Goal: Task Accomplishment & Management: Use online tool/utility

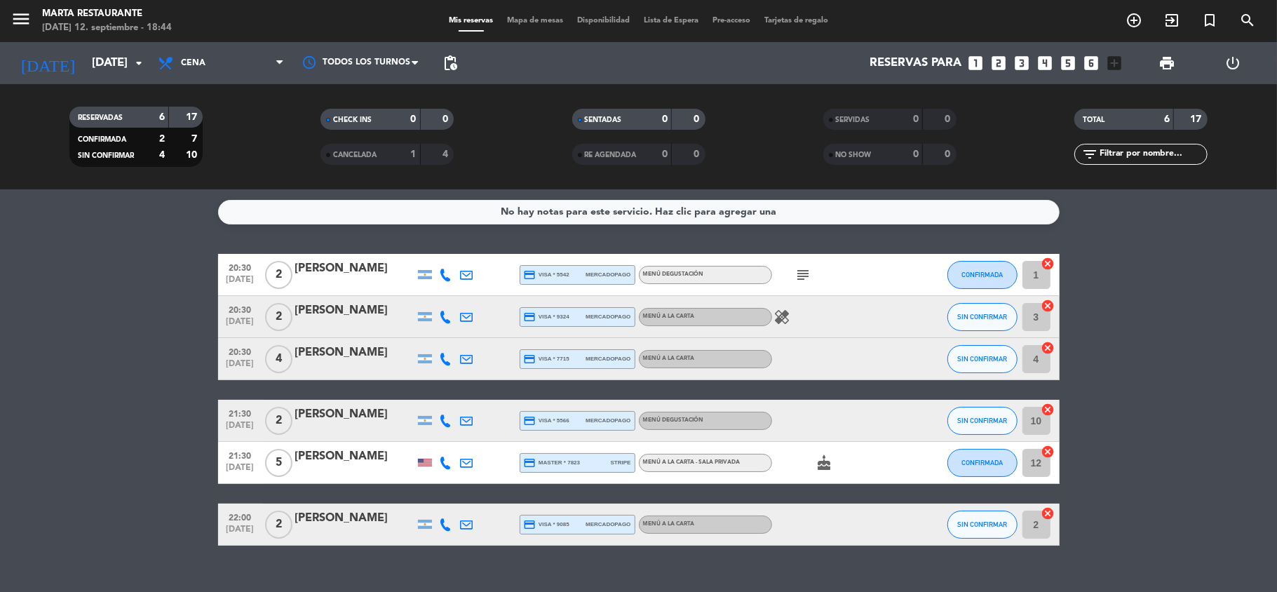
click at [665, 454] on div "MENÚ A LA CARTA - SALA PRIVADA" at bounding box center [705, 463] width 133 height 18
click at [358, 456] on div "[PERSON_NAME]" at bounding box center [354, 457] width 119 height 18
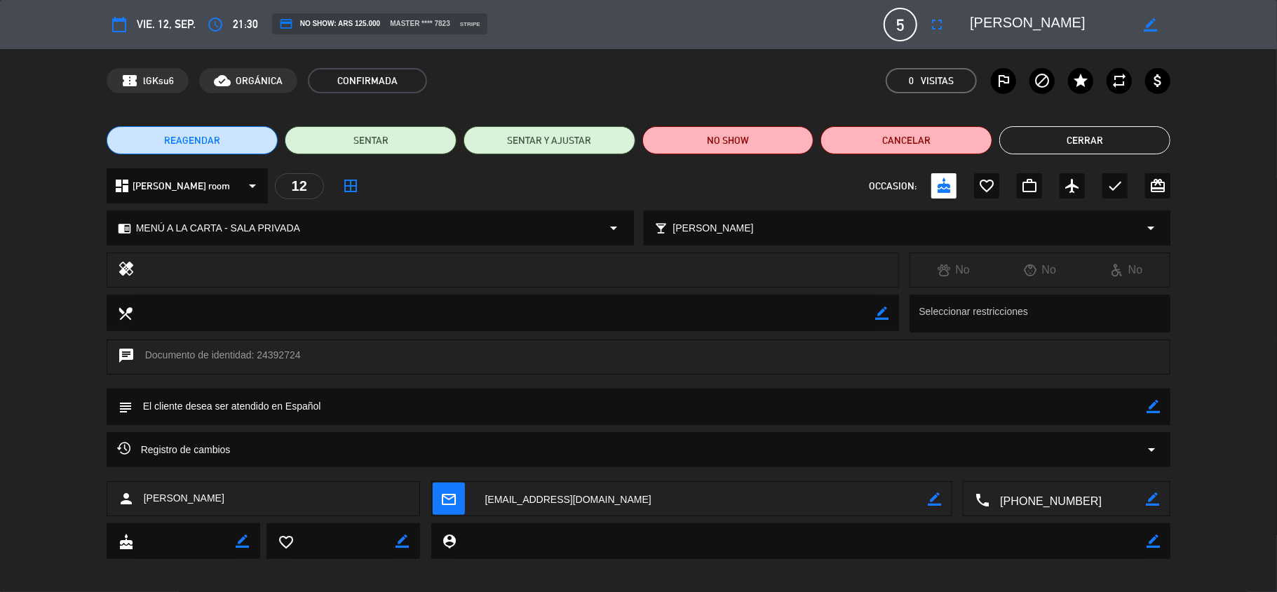
click at [1124, 145] on button "Cerrar" at bounding box center [1086, 140] width 172 height 28
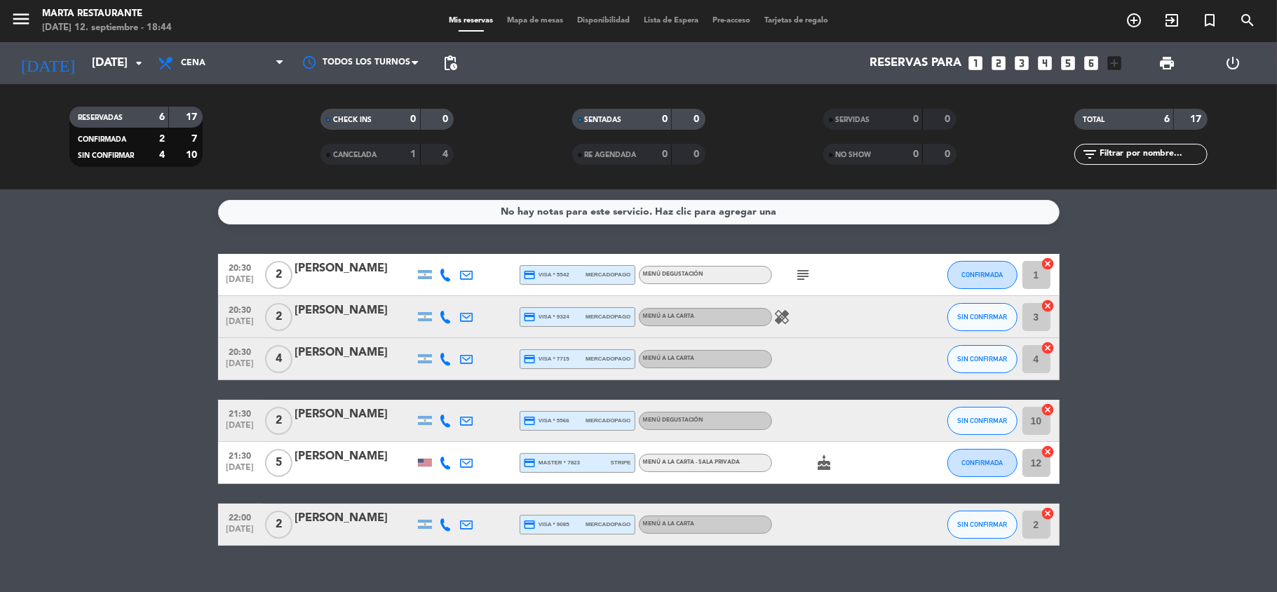
click at [517, 22] on span "Mapa de mesas" at bounding box center [535, 21] width 70 height 8
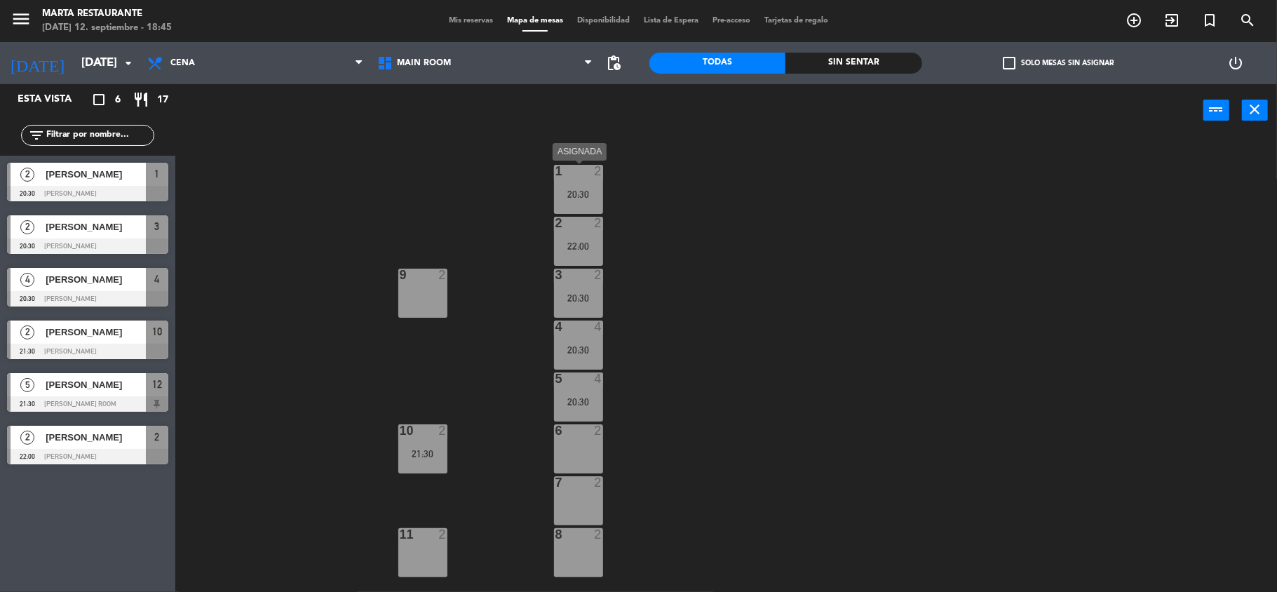
click at [588, 182] on div "1 2 20:30" at bounding box center [578, 189] width 49 height 49
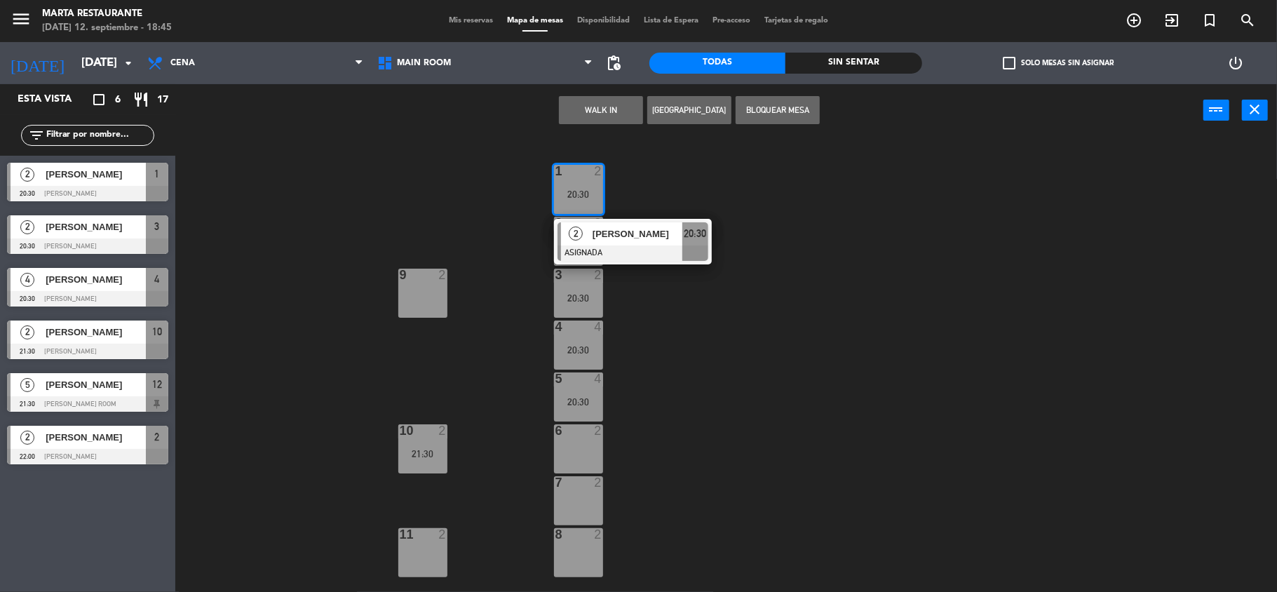
click at [455, 358] on div "1 2 20:30 2 [PERSON_NAME] ASIGNADA 20:30 2 2 22:00 3 2 20:30 9 2 4 4 20:30 5 4 …" at bounding box center [732, 367] width 1089 height 455
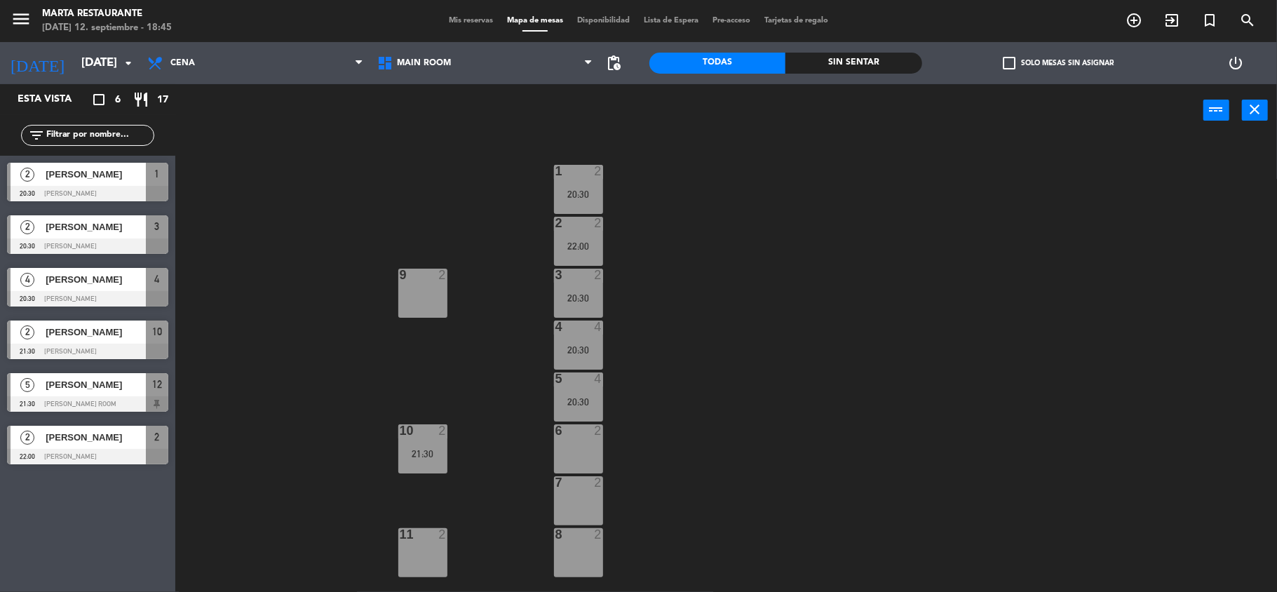
click at [441, 424] on div "2" at bounding box center [442, 430] width 8 height 13
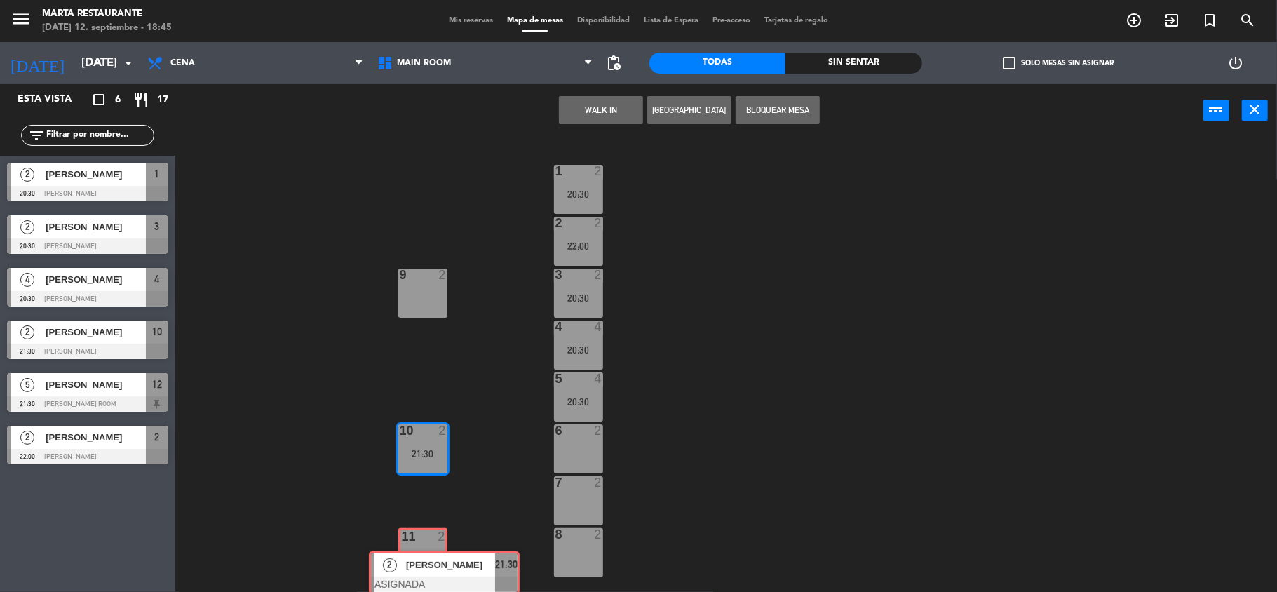
drag, startPoint x: 447, startPoint y: 489, endPoint x: 415, endPoint y: 558, distance: 76.3
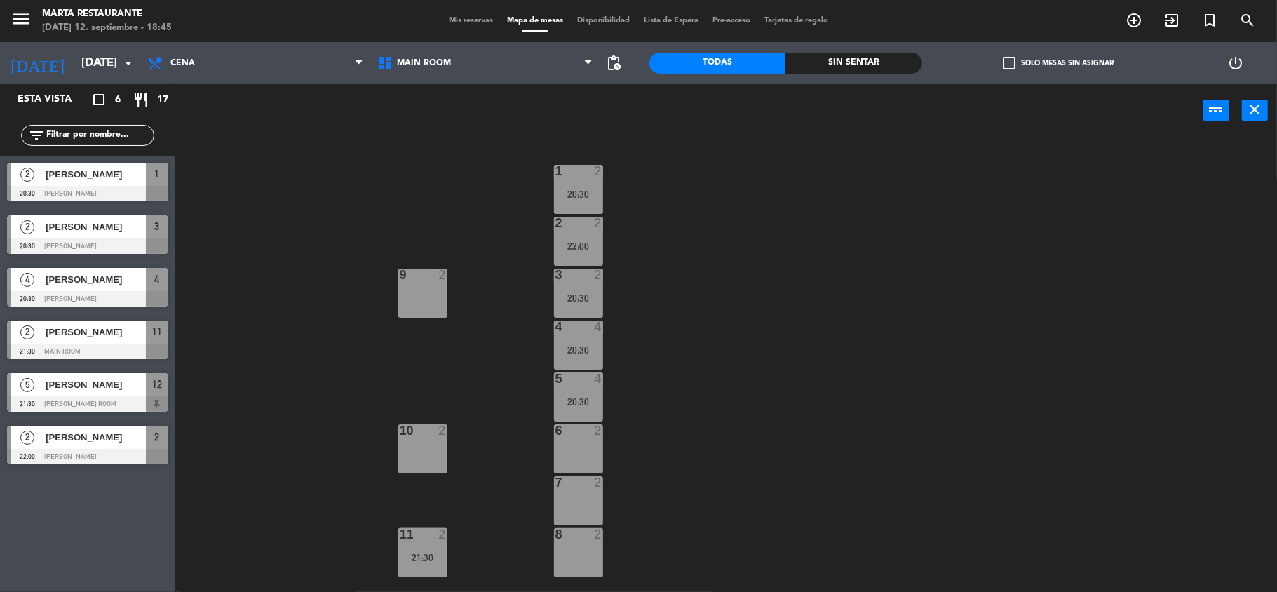
click at [562, 186] on div "1 2 20:30" at bounding box center [578, 189] width 49 height 49
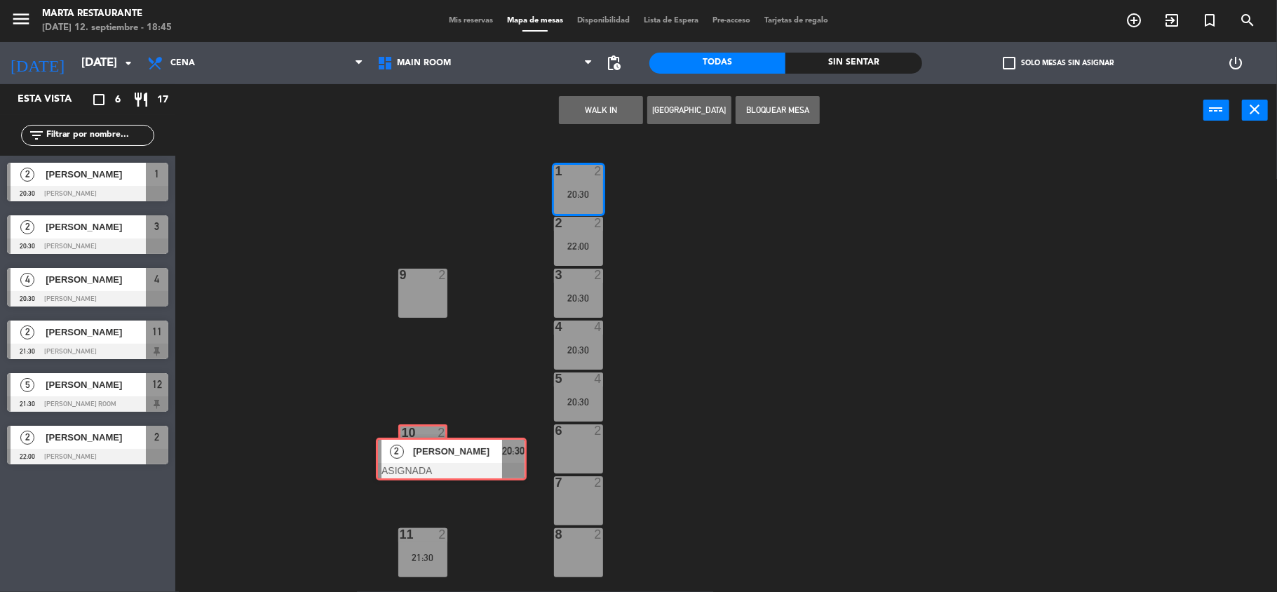
drag, startPoint x: 586, startPoint y: 236, endPoint x: 408, endPoint y: 450, distance: 278.9
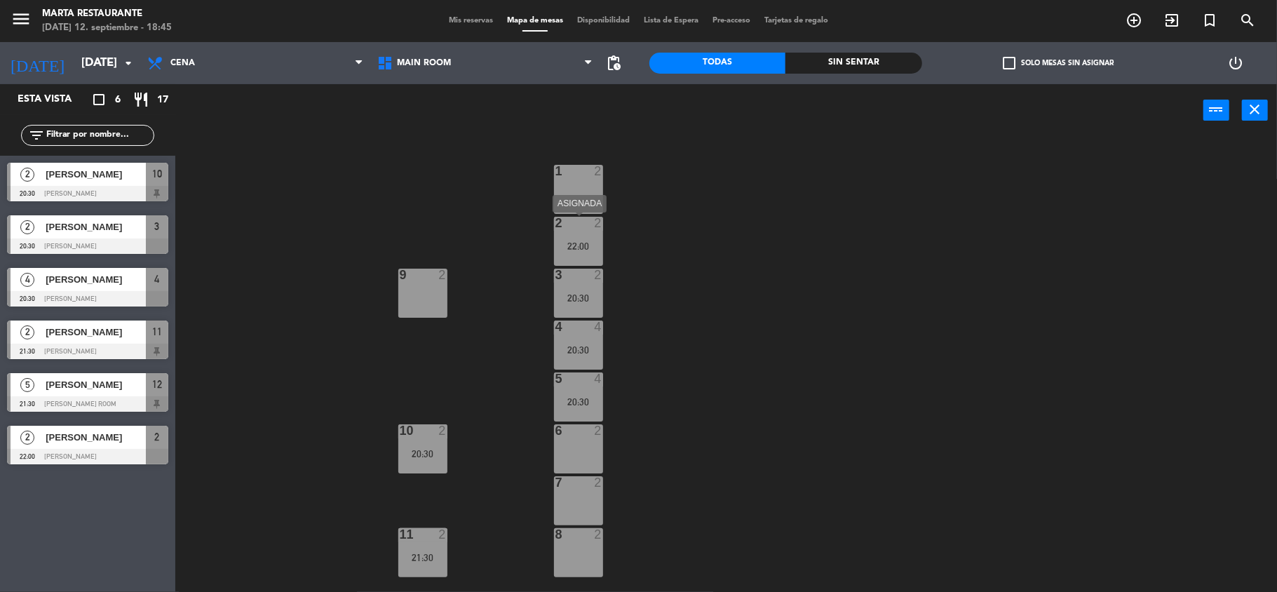
click at [564, 234] on div "2 2 22:00" at bounding box center [578, 241] width 49 height 49
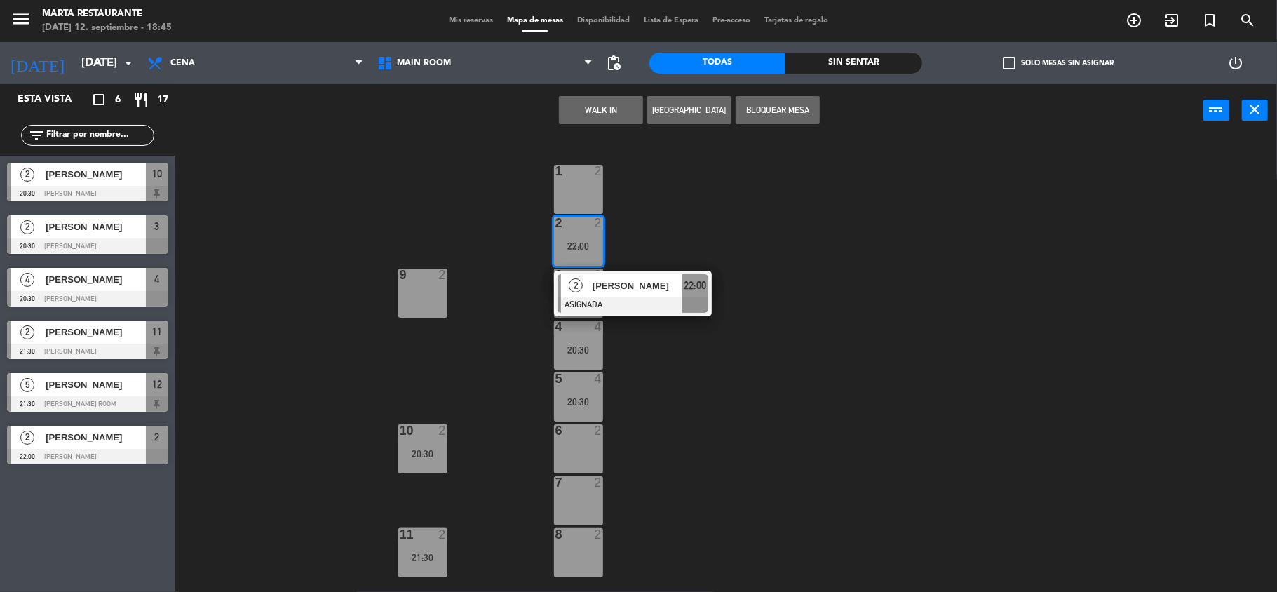
click at [700, 234] on div "1 2 2 2 22:00 2 [PERSON_NAME] ASIGNADA 22:00 3 2 20:30 9 2 4 4 20:30 5 4 20:30 …" at bounding box center [732, 367] width 1089 height 455
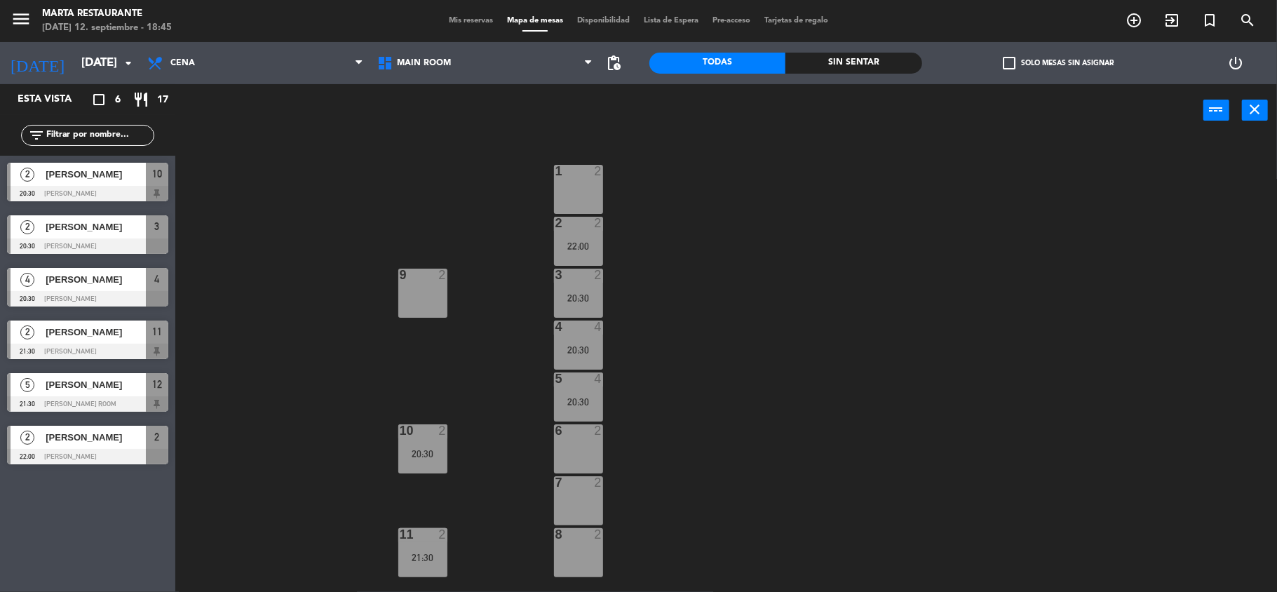
click at [592, 246] on div "22:00" at bounding box center [578, 246] width 49 height 10
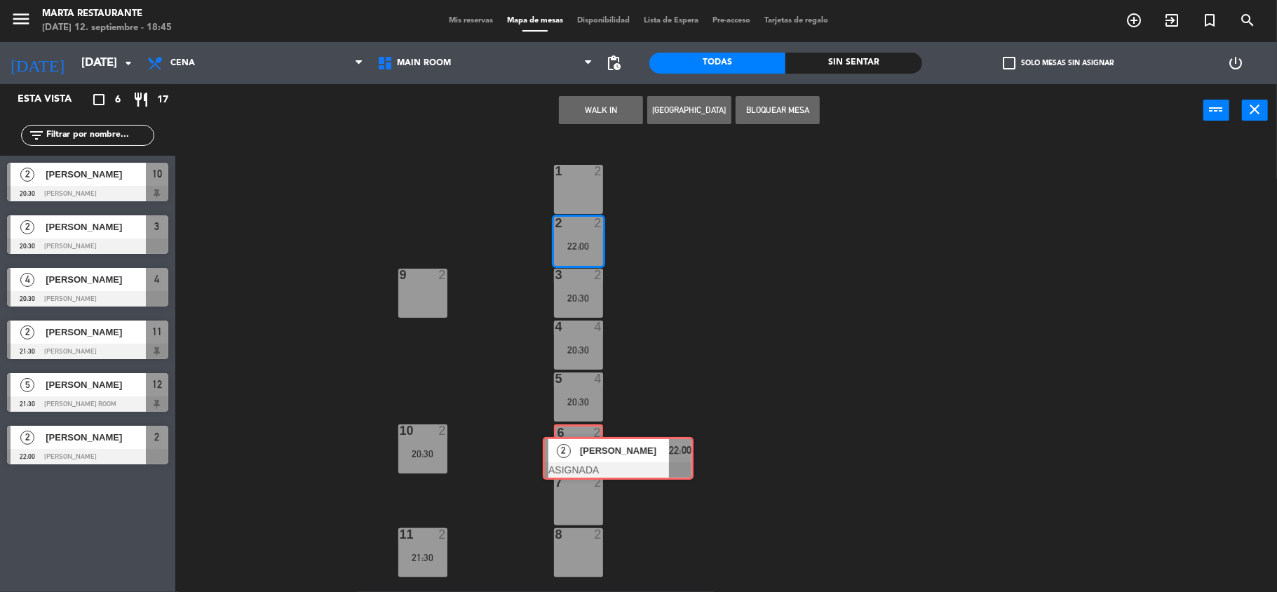
drag, startPoint x: 602, startPoint y: 301, endPoint x: 585, endPoint y: 439, distance: 139.2
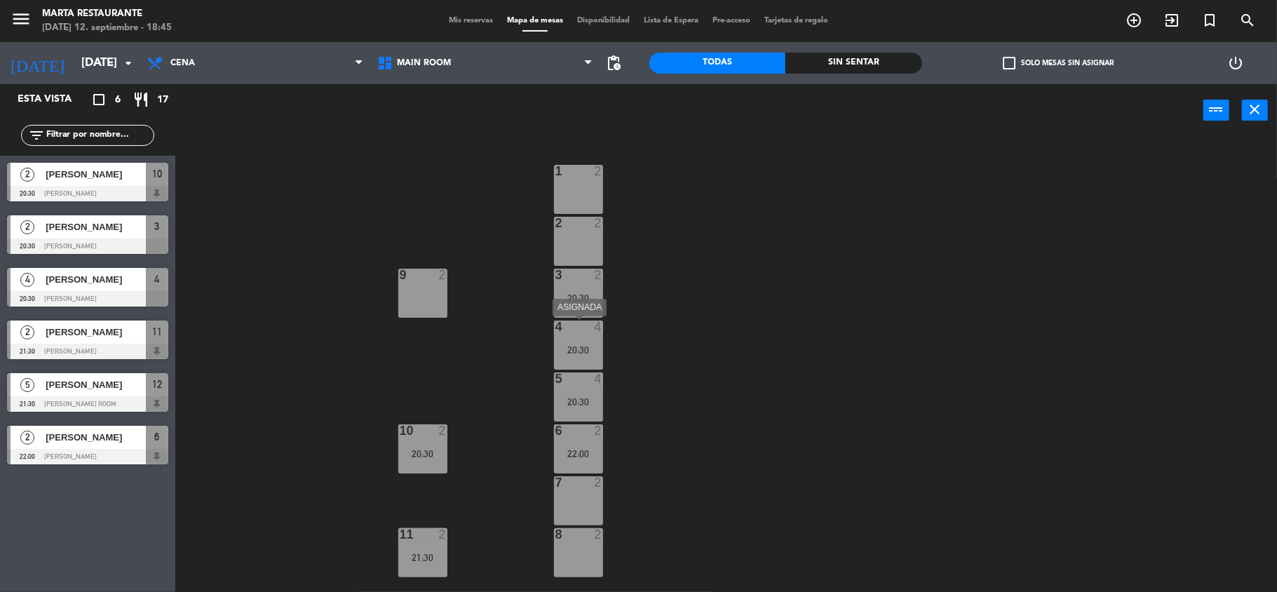
click at [585, 355] on div "4 4 20:30" at bounding box center [578, 345] width 49 height 49
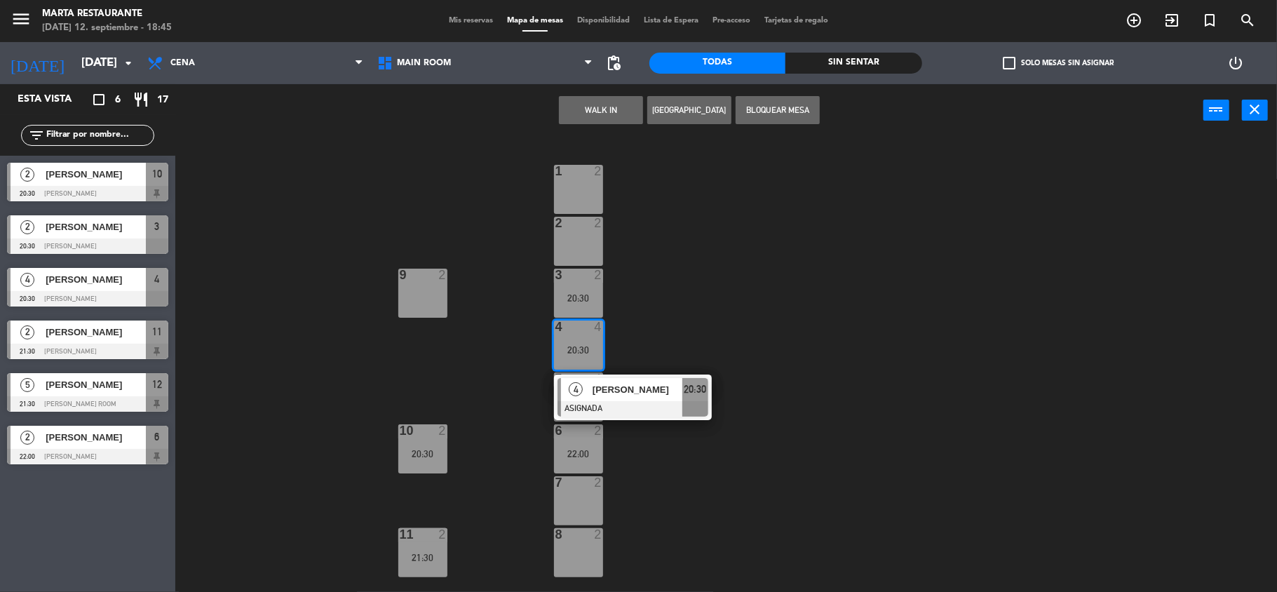
click at [610, 391] on span "[PERSON_NAME]" at bounding box center [638, 389] width 90 height 15
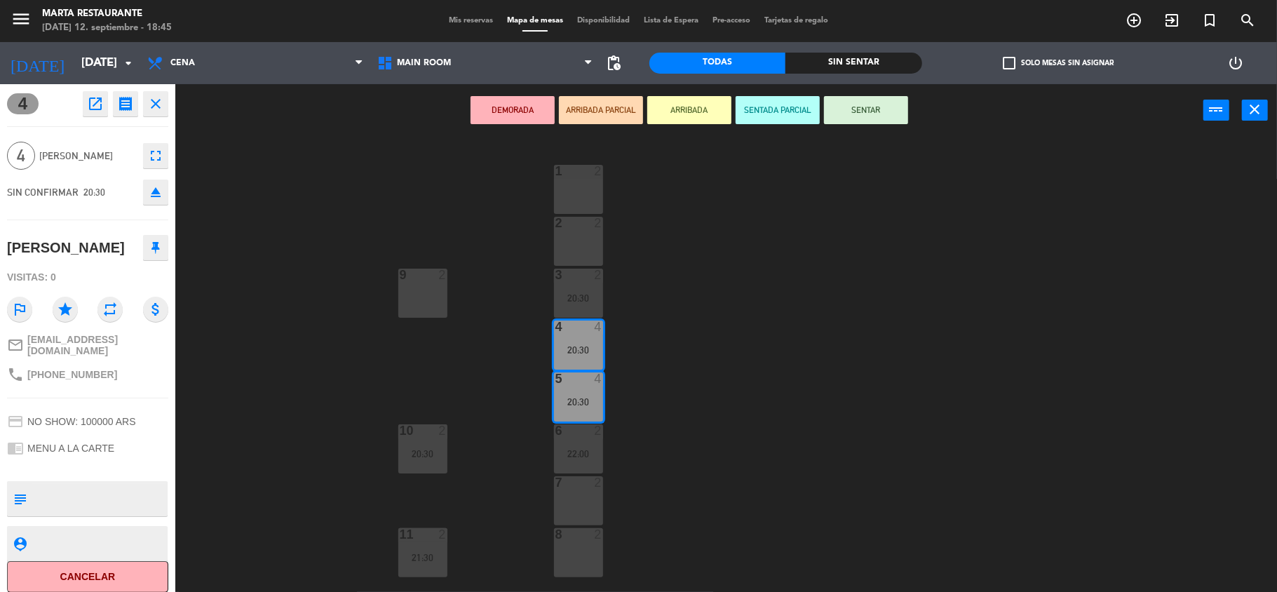
click at [568, 180] on div "1 2" at bounding box center [578, 189] width 49 height 49
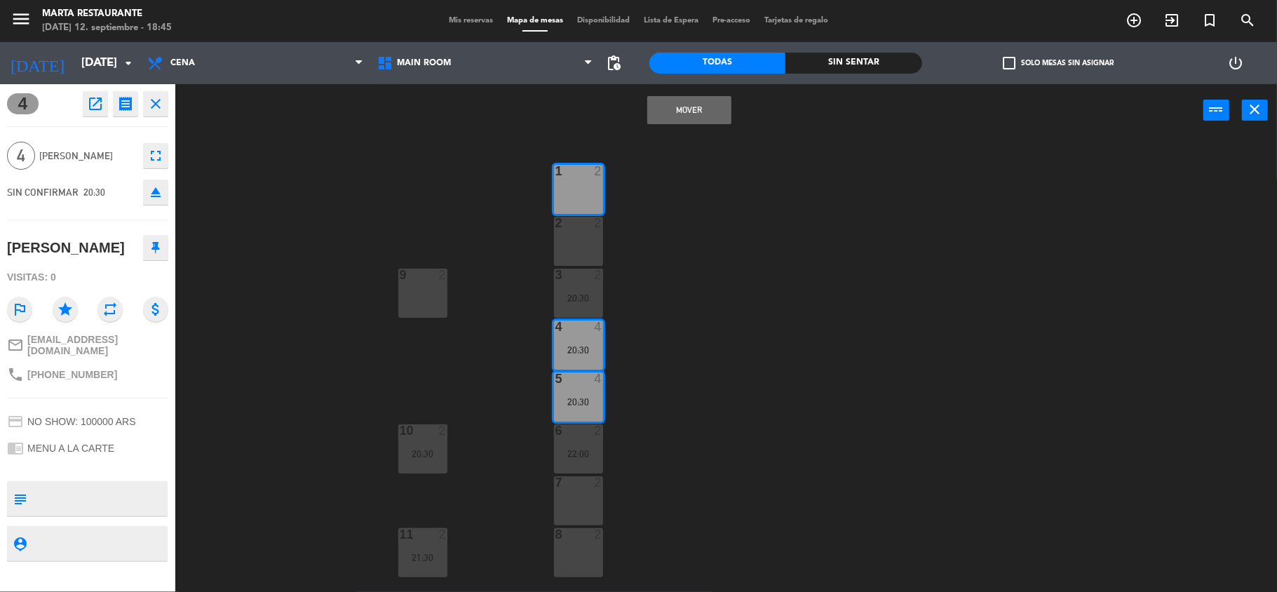
click at [579, 210] on div "1 2" at bounding box center [578, 189] width 49 height 49
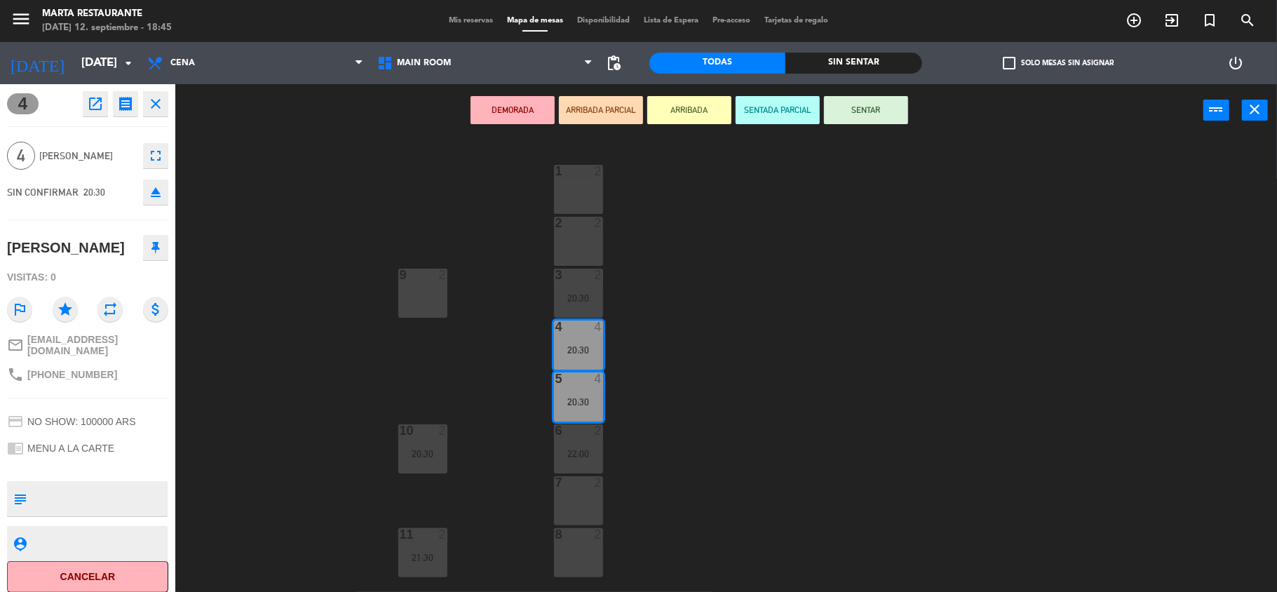
click at [585, 180] on div "1 2" at bounding box center [578, 189] width 49 height 49
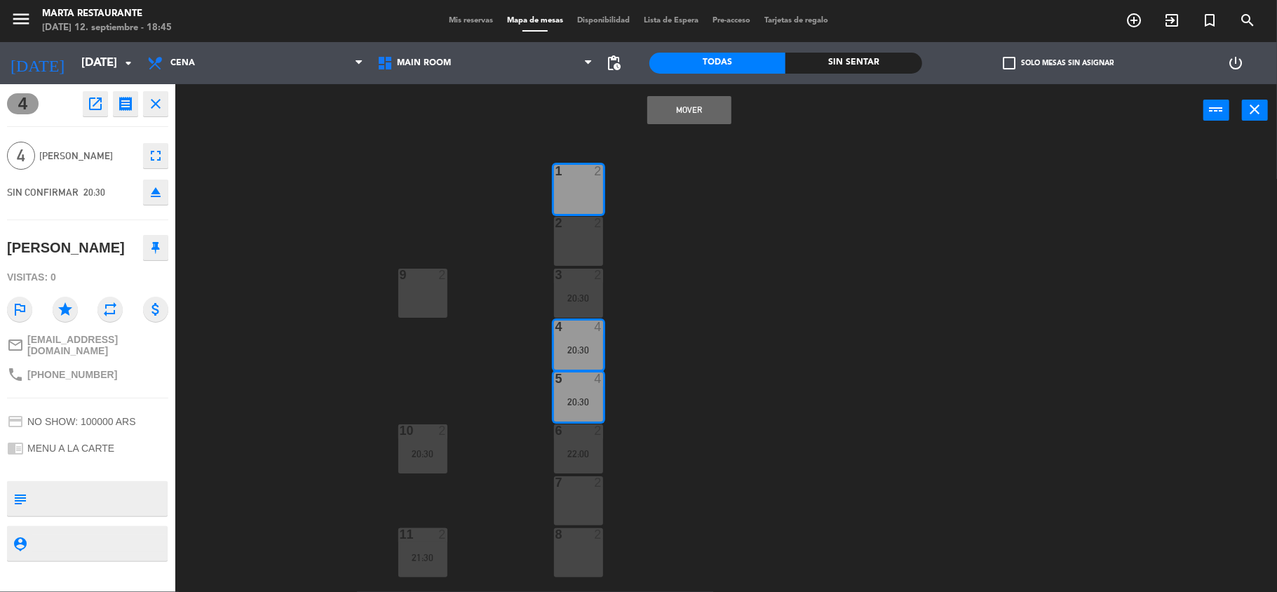
click at [582, 222] on div at bounding box center [578, 223] width 23 height 13
click at [680, 116] on button "Mover y Unir" at bounding box center [690, 110] width 84 height 28
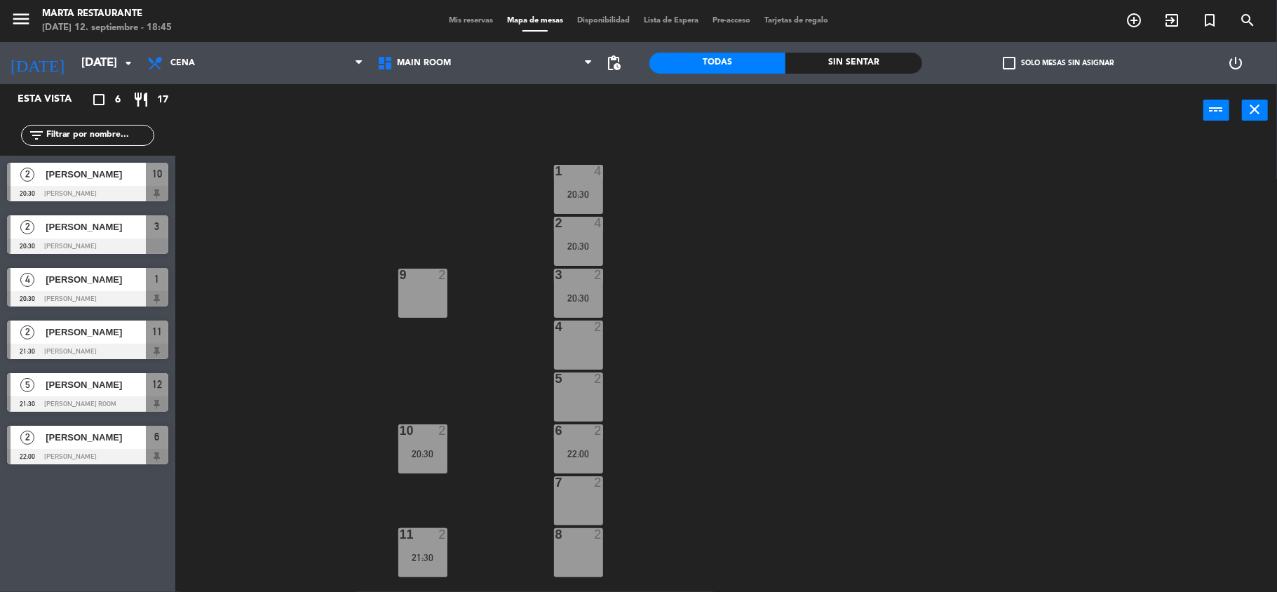
click at [525, 163] on div "1 4 20:30 2 4 20:30 3 2 20:30 9 2 4 2 5 2 6 2 22:00 10 2 20:30 7 2 8 2 11 2 21:…" at bounding box center [732, 367] width 1089 height 455
click at [587, 293] on div "20:30" at bounding box center [578, 298] width 49 height 11
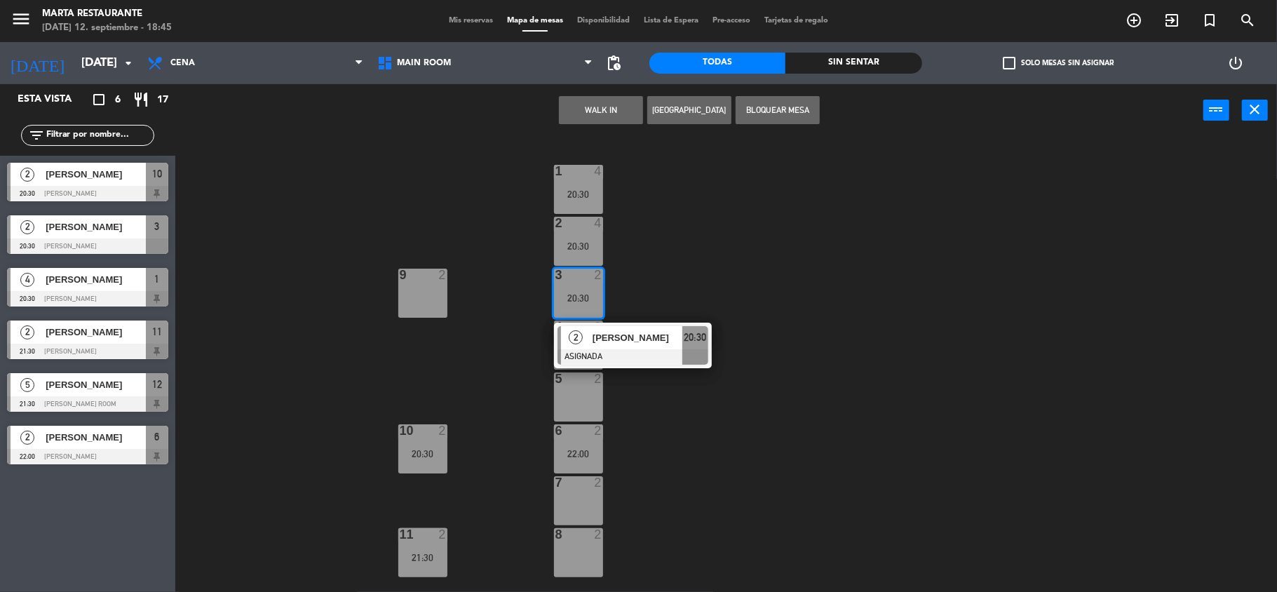
click at [620, 344] on span "[PERSON_NAME]" at bounding box center [638, 337] width 90 height 15
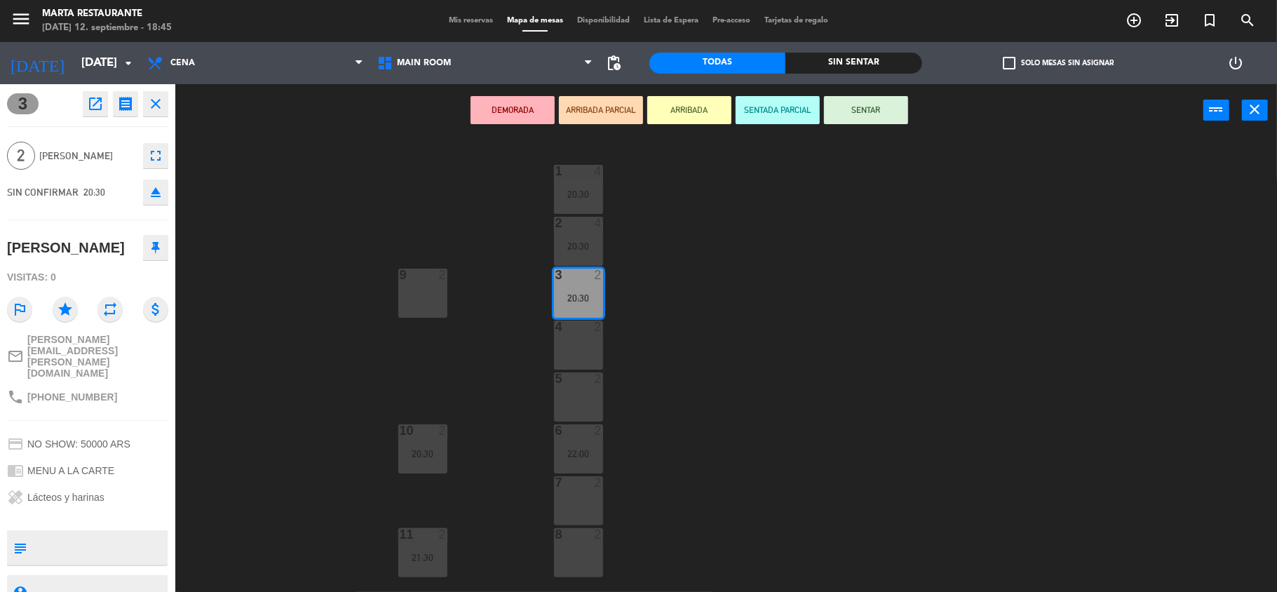
click at [577, 382] on div at bounding box center [578, 379] width 23 height 13
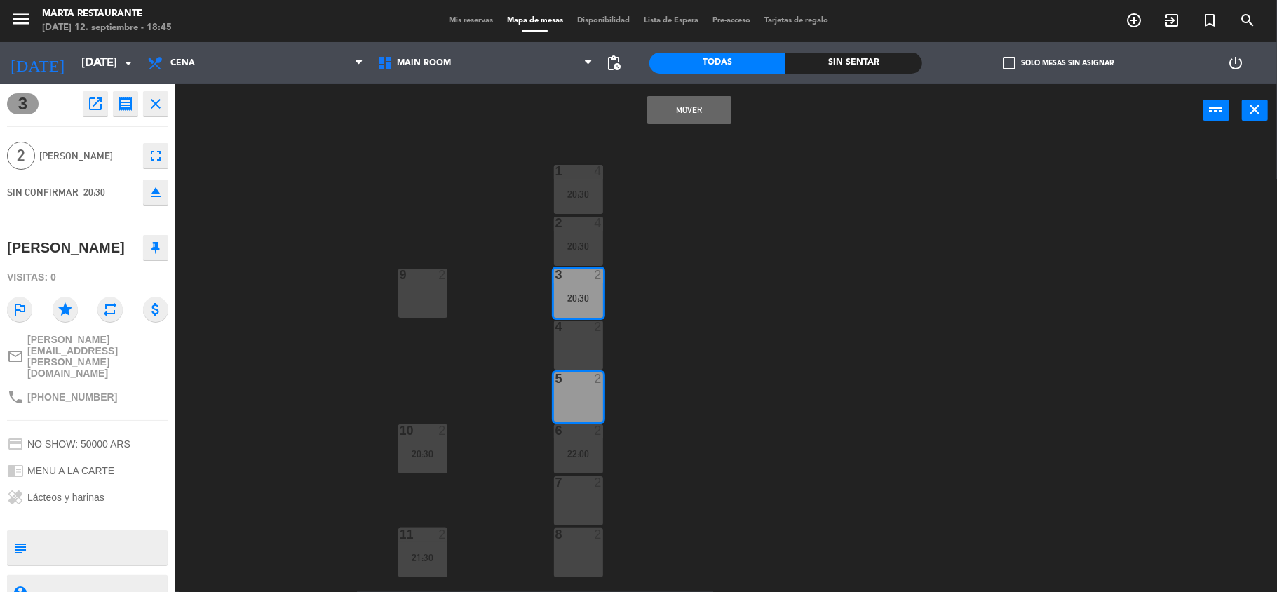
click at [694, 116] on button "Mover" at bounding box center [690, 110] width 84 height 28
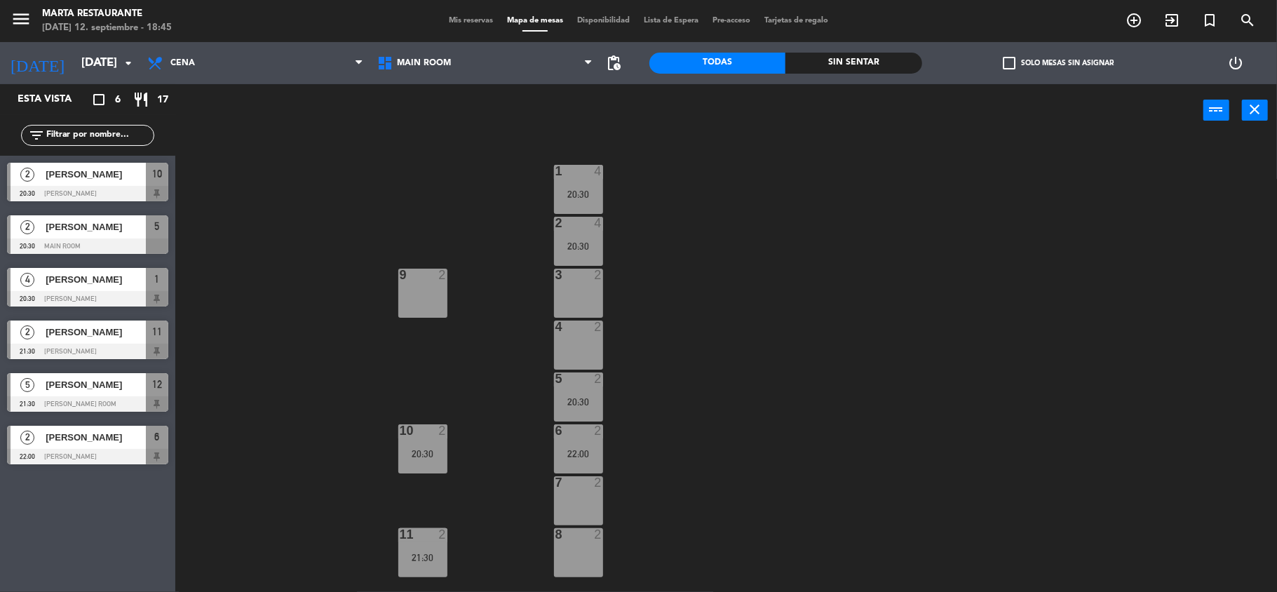
click at [591, 448] on div "22:00" at bounding box center [578, 453] width 49 height 11
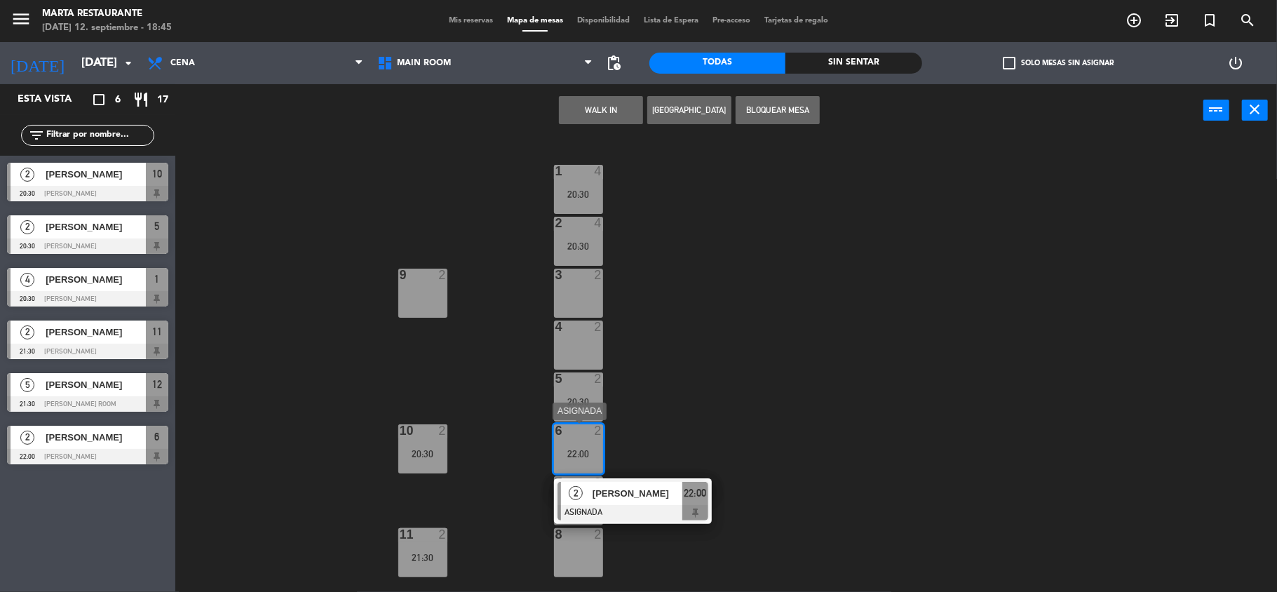
click at [603, 514] on div at bounding box center [633, 512] width 151 height 15
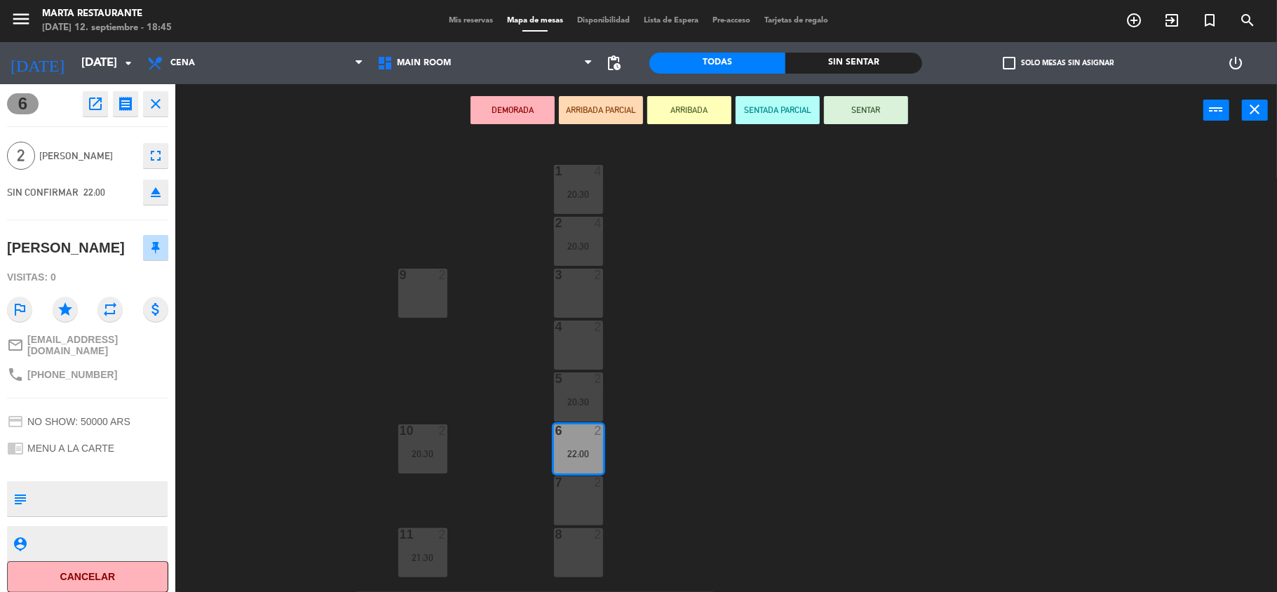
click at [579, 509] on div "7 2" at bounding box center [578, 500] width 49 height 49
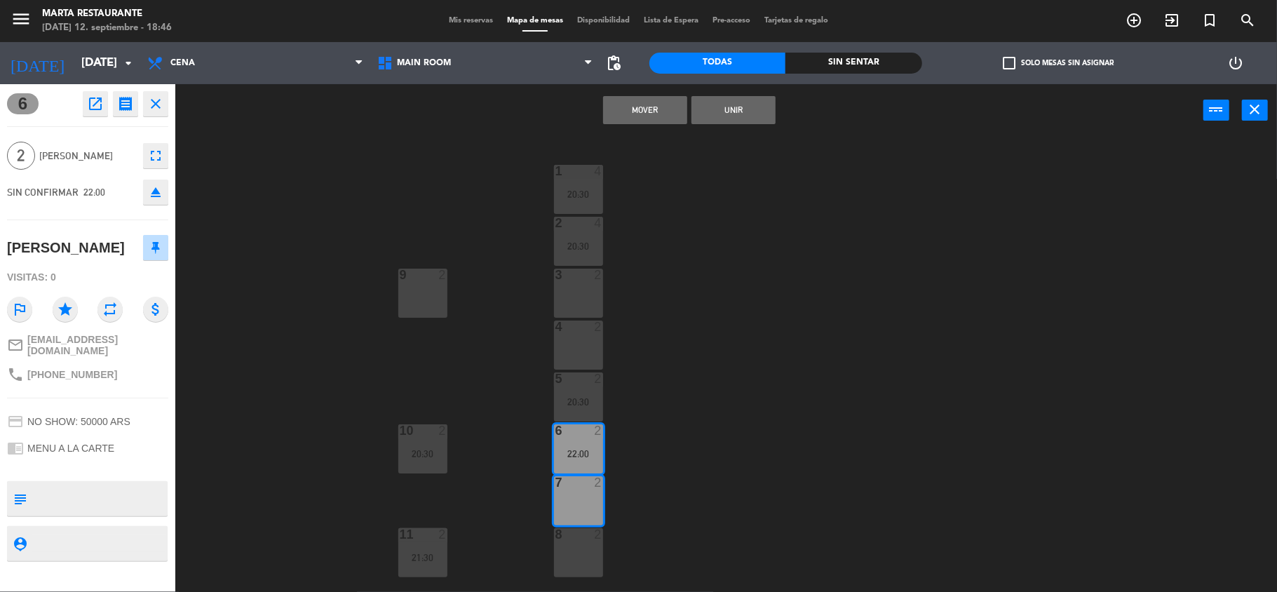
click at [661, 110] on button "Mover" at bounding box center [645, 110] width 84 height 28
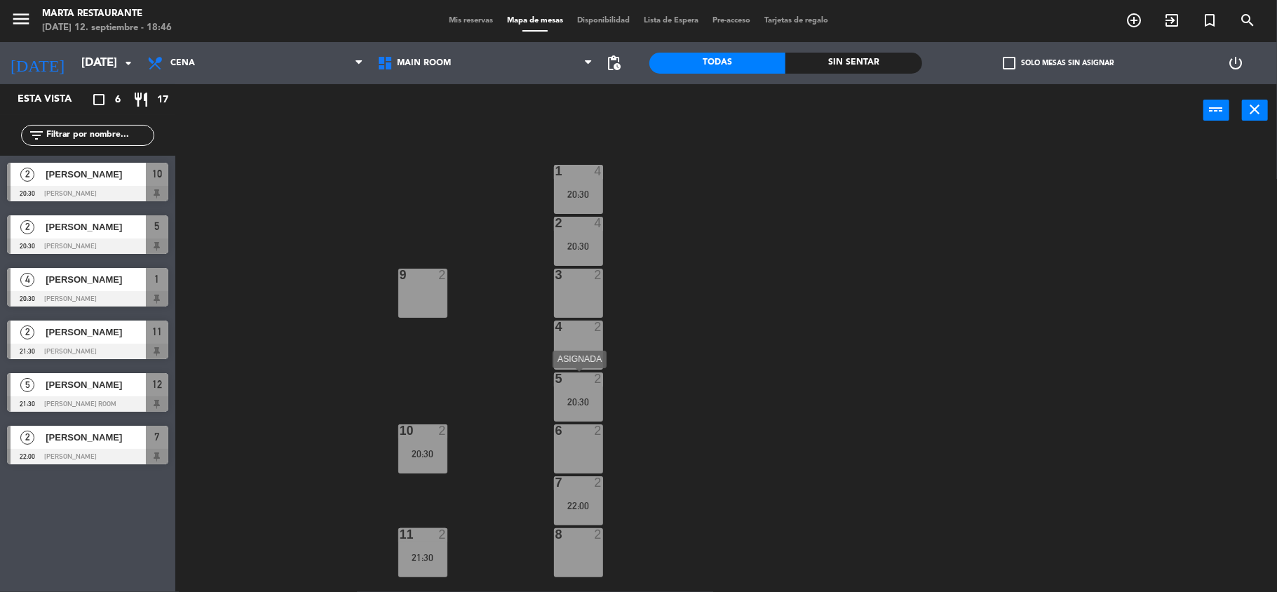
click at [586, 405] on div "20:30" at bounding box center [578, 402] width 49 height 10
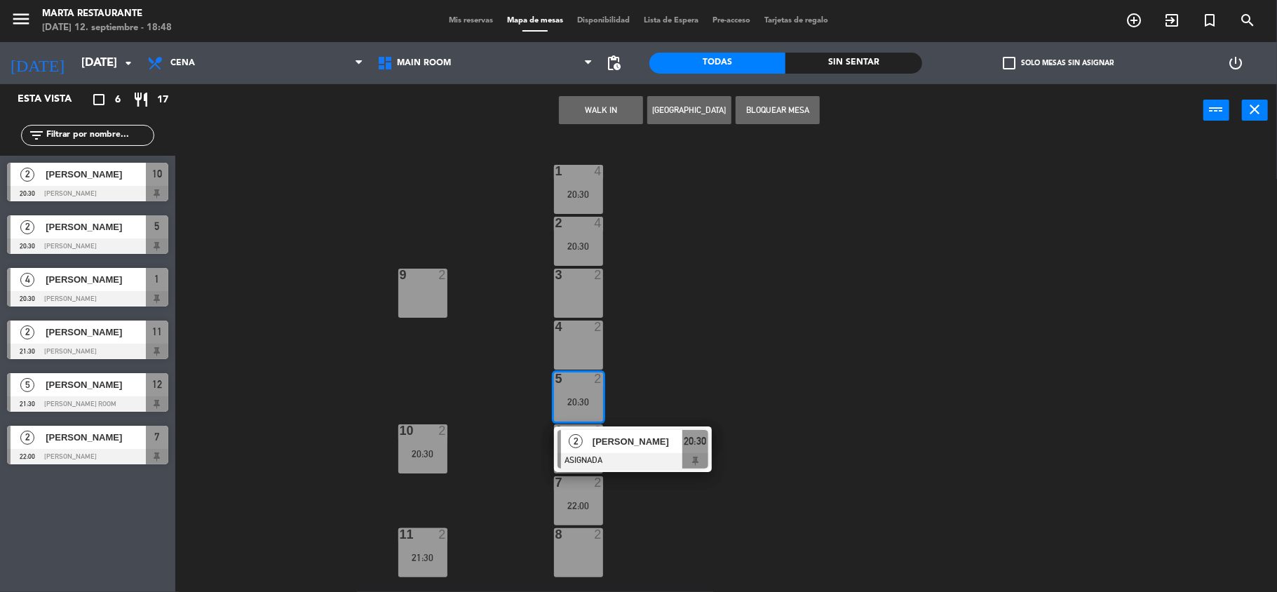
click at [660, 368] on div "1 4 20:30 2 4 20:30 3 2 9 2 4 2 5 2 20:30 2 [PERSON_NAME] ASIGNADA 20:30 6 2 10…" at bounding box center [732, 367] width 1089 height 455
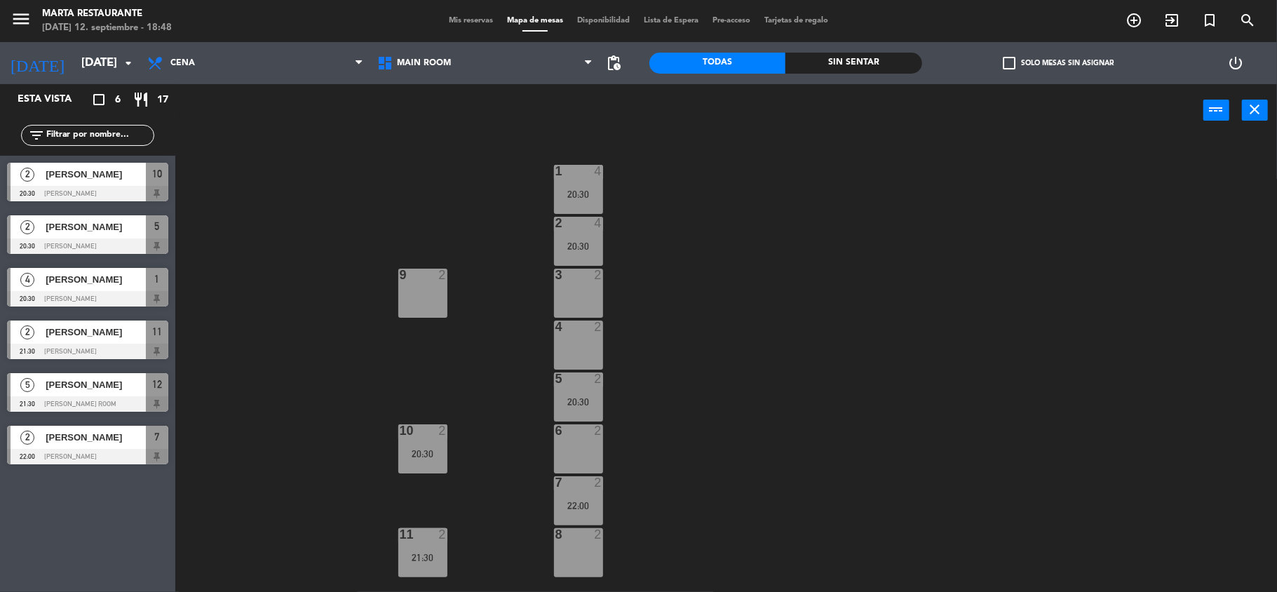
click at [570, 404] on div "20:30" at bounding box center [578, 402] width 49 height 10
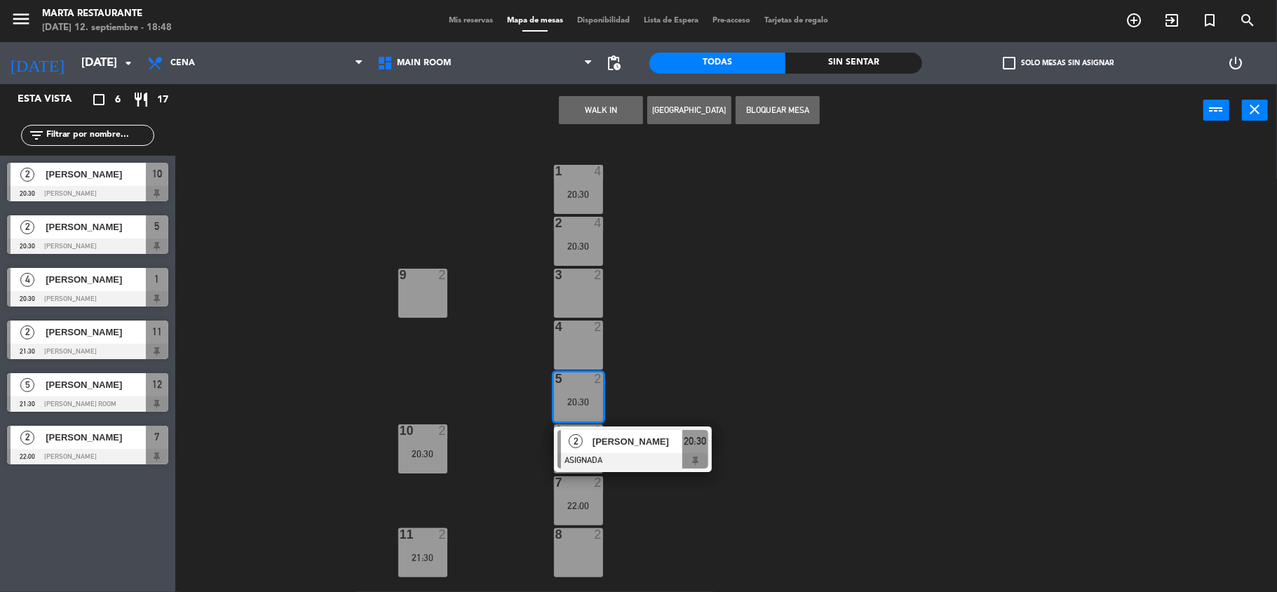
click at [647, 366] on div "1 4 20:30 2 4 20:30 3 2 9 2 4 2 5 2 20:30 2 [PERSON_NAME] ASIGNADA 20:30 6 2 10…" at bounding box center [732, 367] width 1089 height 455
